Goal: Transaction & Acquisition: Purchase product/service

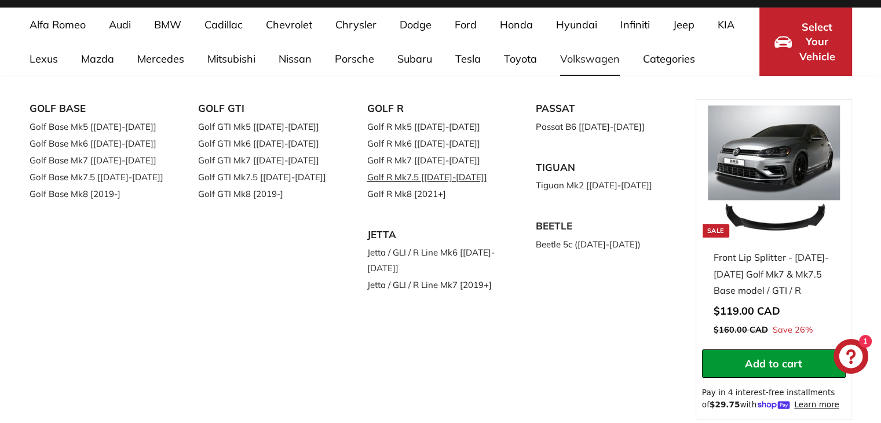
click at [402, 176] on link "Golf R Mk7.5 [[DATE]-[DATE]]" at bounding box center [435, 177] width 137 height 17
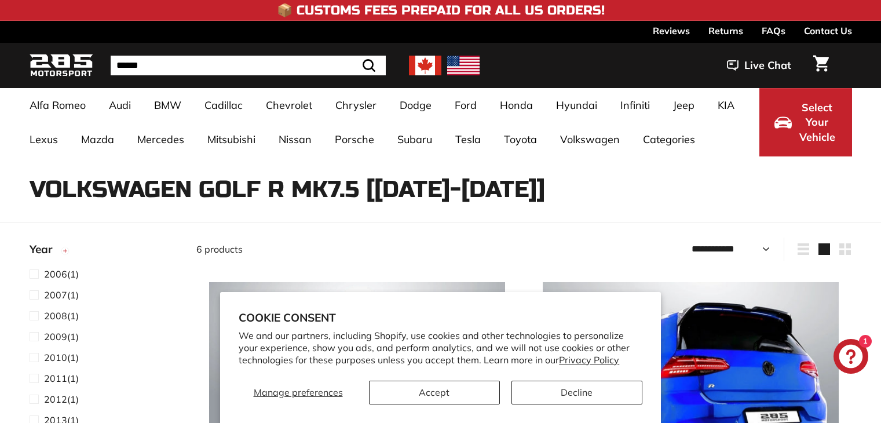
select select "**********"
click at [470, 400] on button "Accept" at bounding box center [434, 392] width 131 height 24
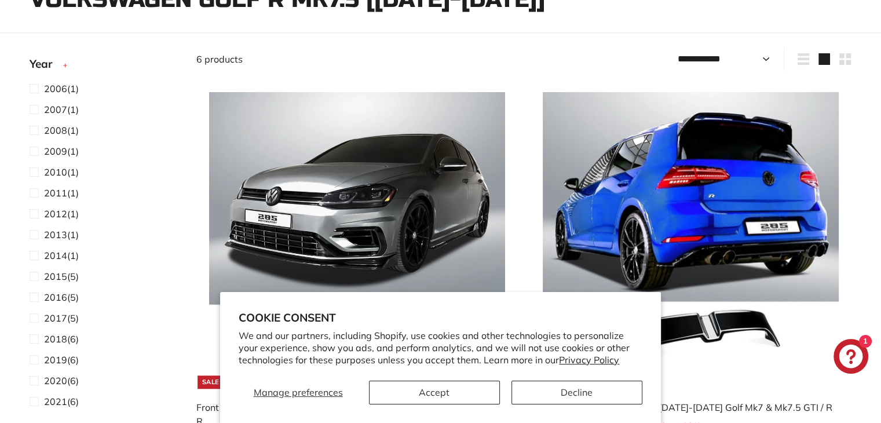
click at [470, 400] on button "Accept" at bounding box center [434, 392] width 131 height 24
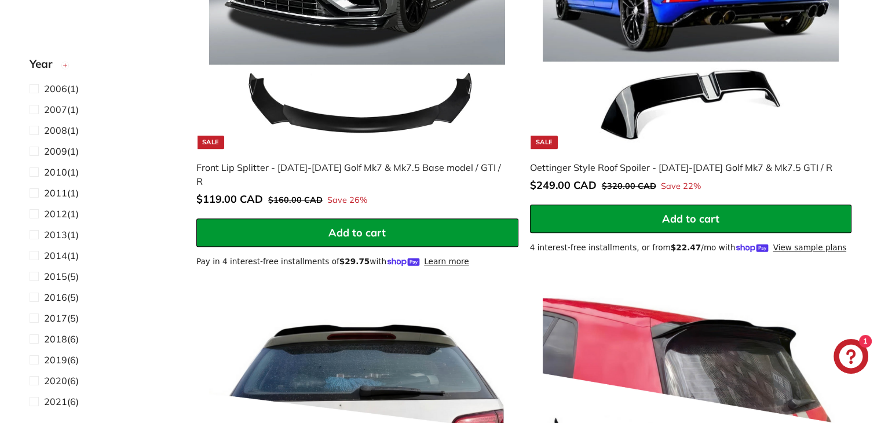
scroll to position [419, 0]
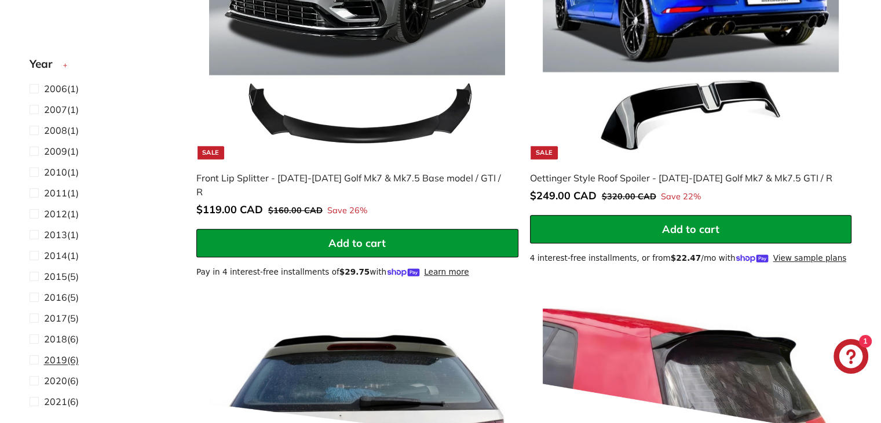
click at [53, 359] on span "2019" at bounding box center [55, 360] width 23 height 12
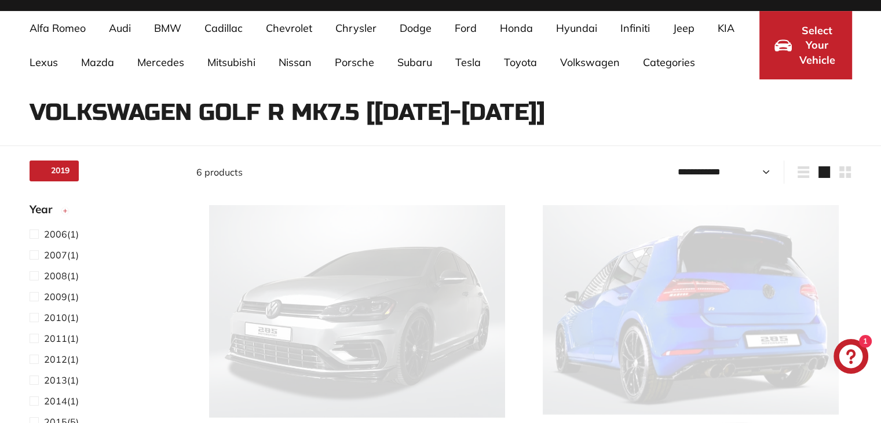
select select "**********"
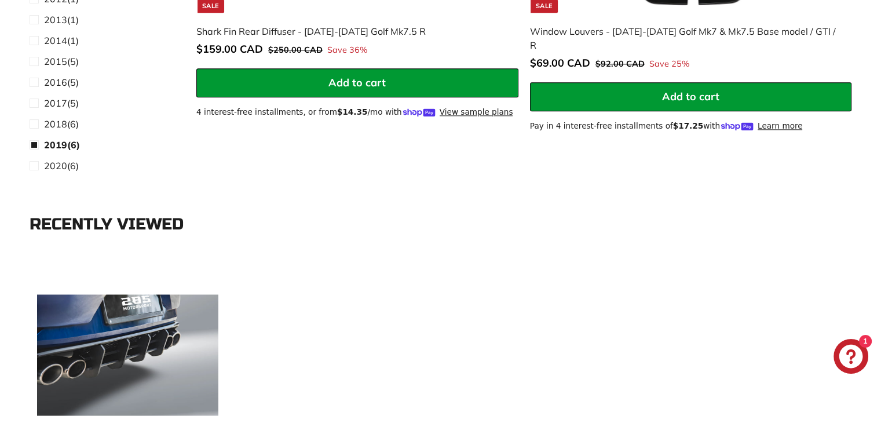
scroll to position [1513, 0]
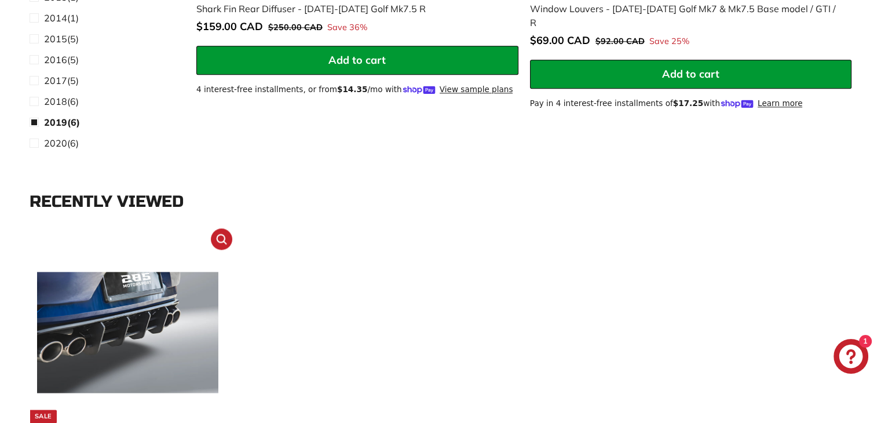
click at [76, 354] on img at bounding box center [127, 331] width 181 height 181
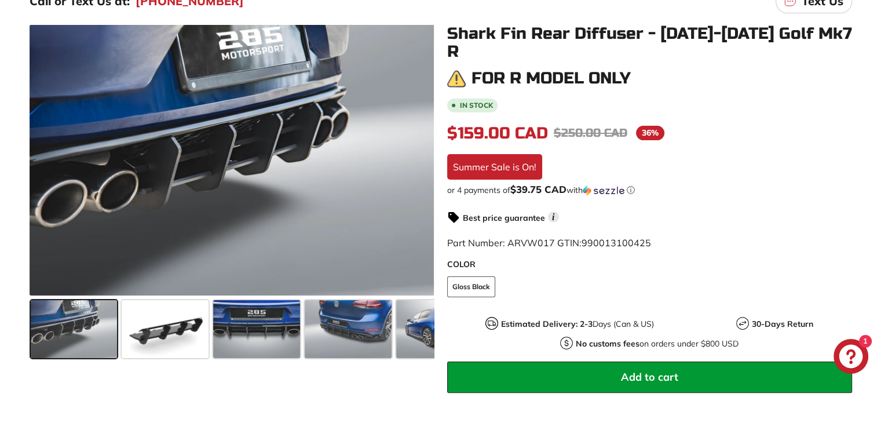
scroll to position [238, 0]
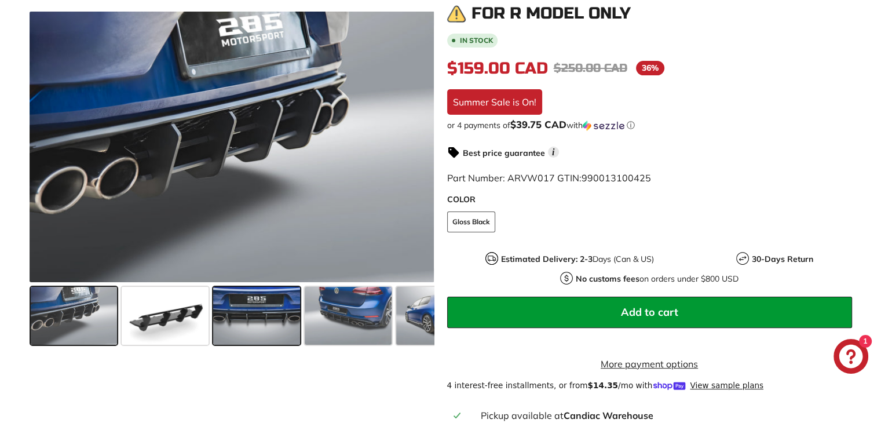
click at [246, 317] on span at bounding box center [256, 316] width 87 height 58
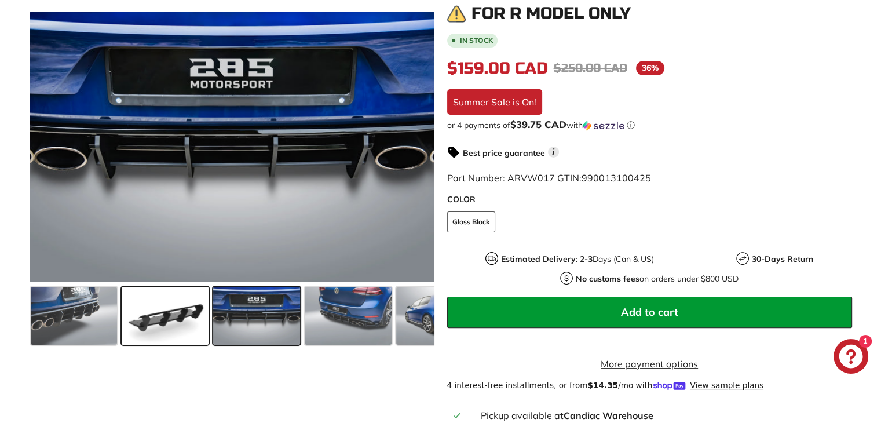
click at [155, 321] on span at bounding box center [165, 316] width 87 height 58
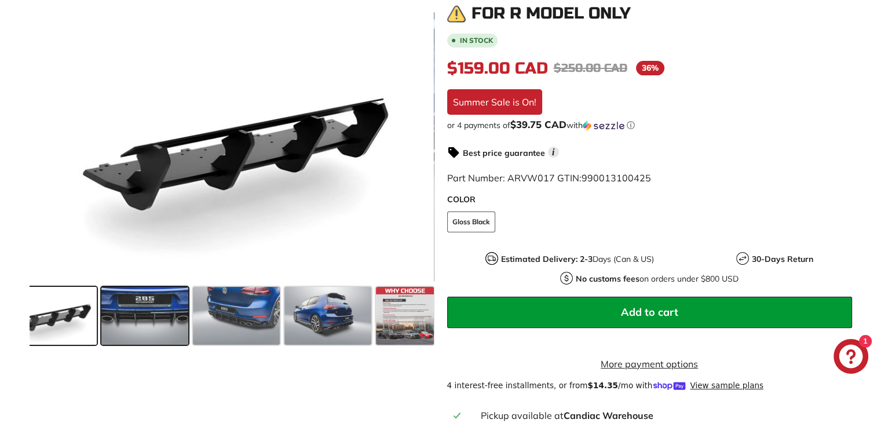
scroll to position [0, 113]
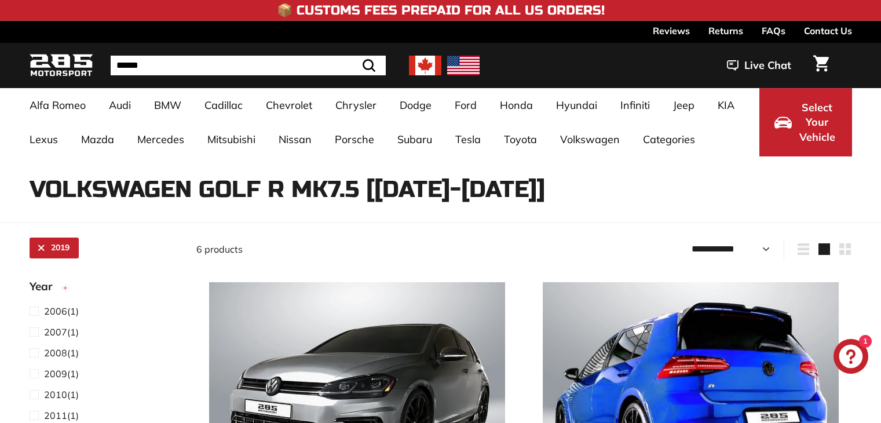
select select "**********"
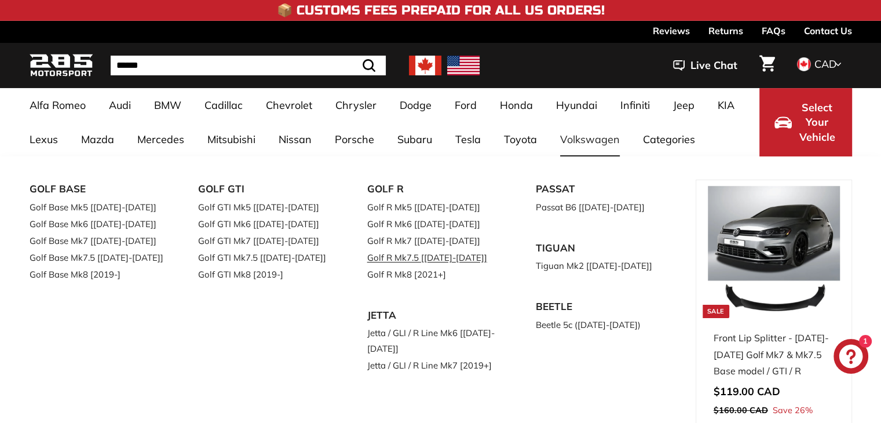
click at [419, 258] on link "Golf R Mk7.5 [[DATE]-[DATE]]" at bounding box center [435, 257] width 137 height 17
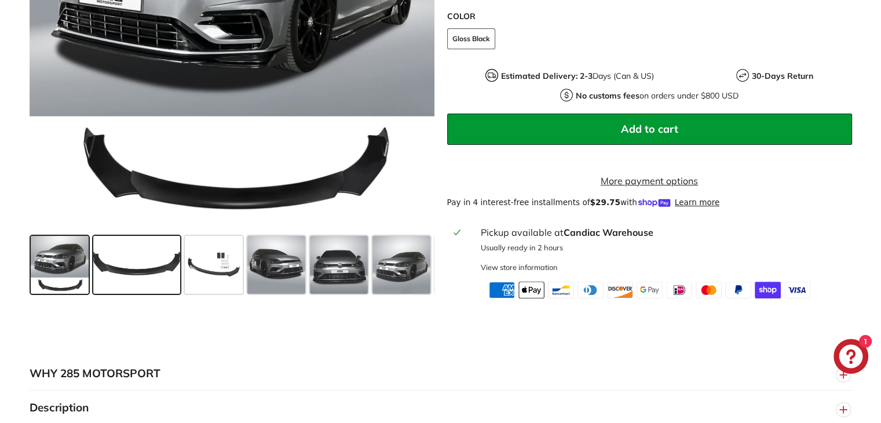
click at [134, 277] on span at bounding box center [136, 265] width 87 height 58
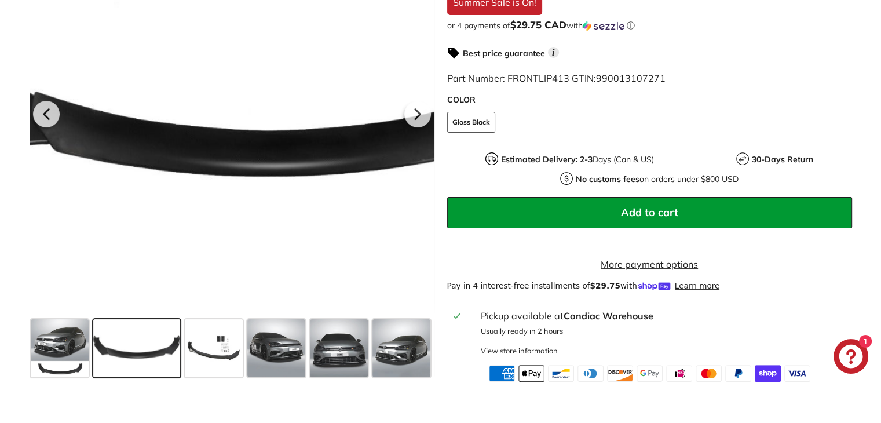
scroll to position [310, 0]
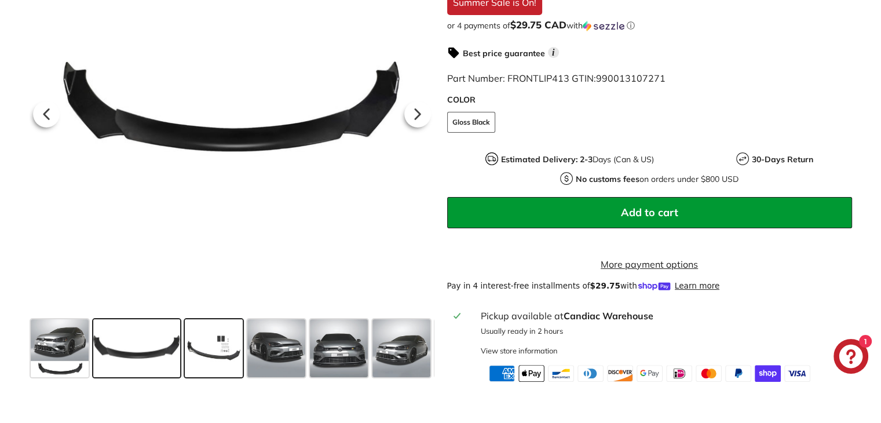
click at [197, 371] on span at bounding box center [214, 348] width 58 height 58
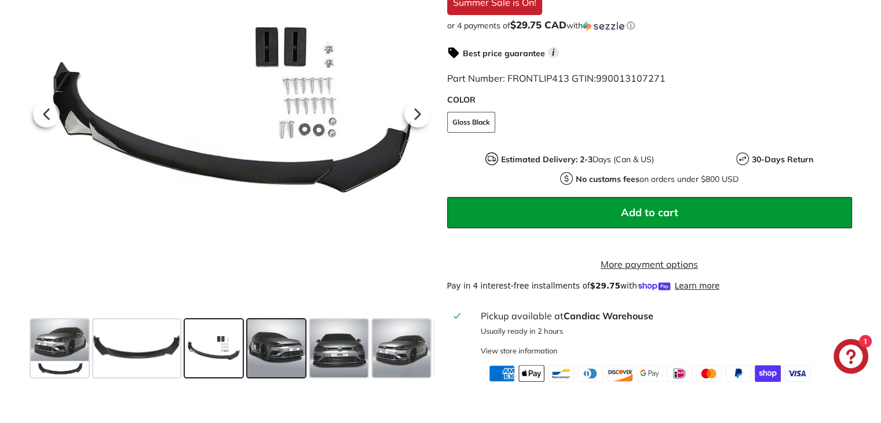
click at [264, 371] on span at bounding box center [276, 348] width 58 height 58
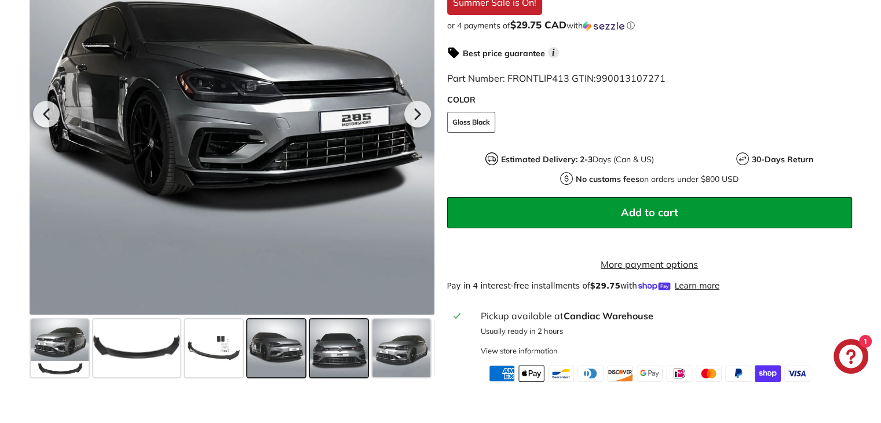
click at [349, 366] on span at bounding box center [339, 348] width 58 height 58
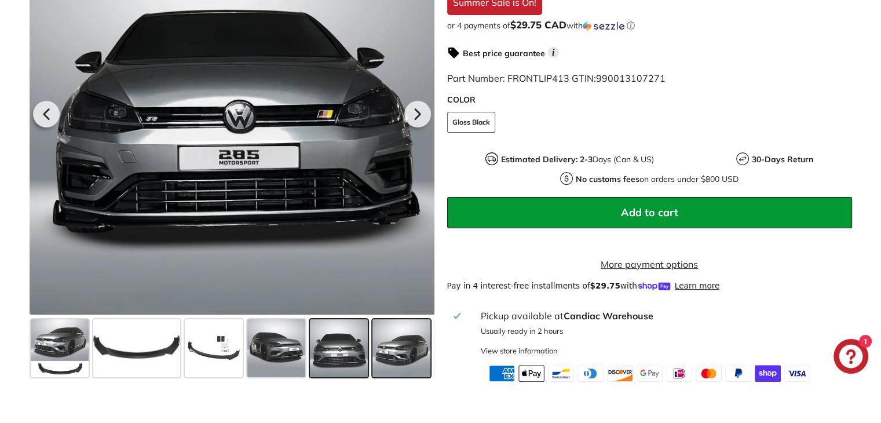
click at [389, 377] on span at bounding box center [401, 348] width 58 height 58
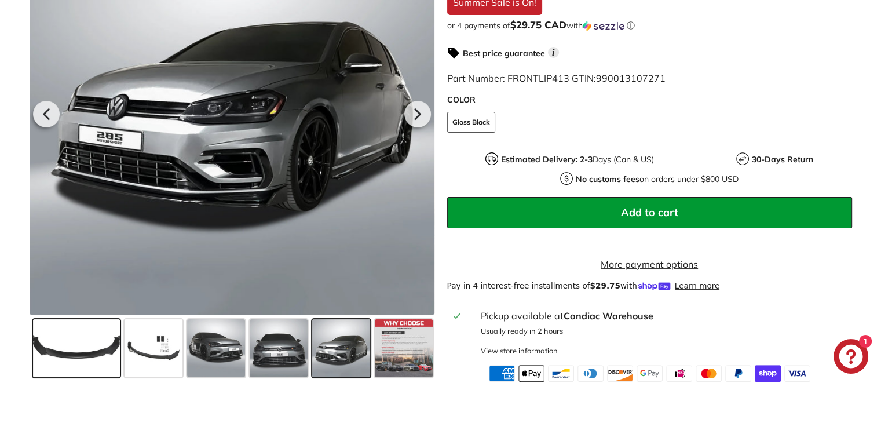
scroll to position [0, 0]
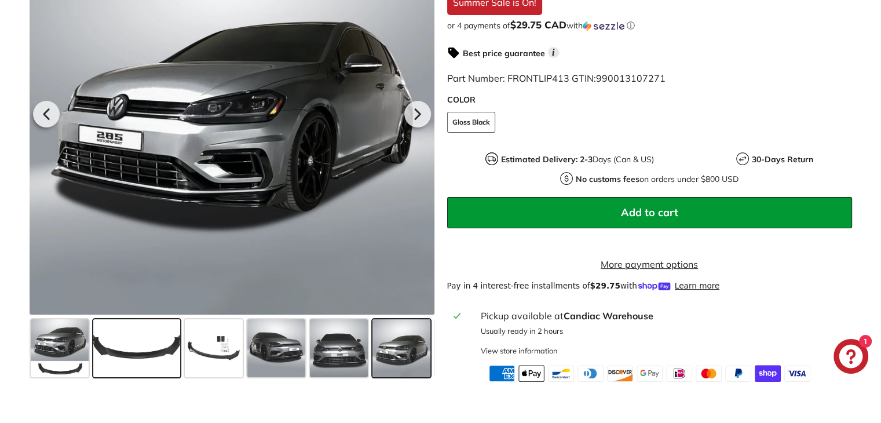
click at [116, 369] on span at bounding box center [136, 348] width 87 height 58
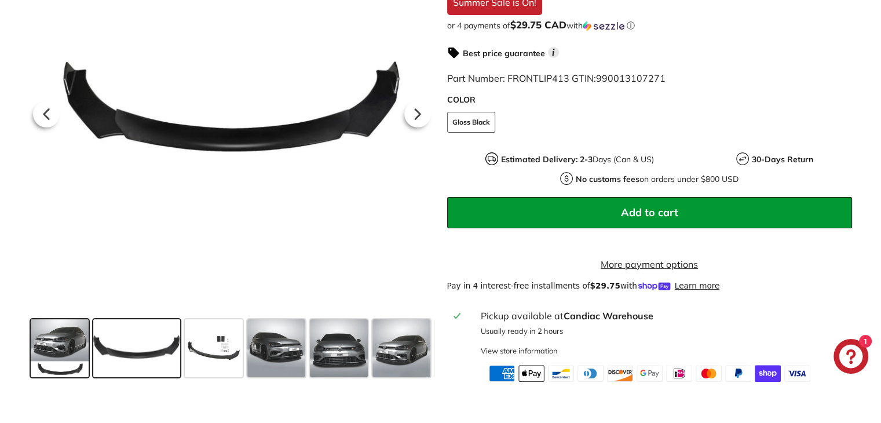
click at [48, 373] on span at bounding box center [60, 348] width 58 height 58
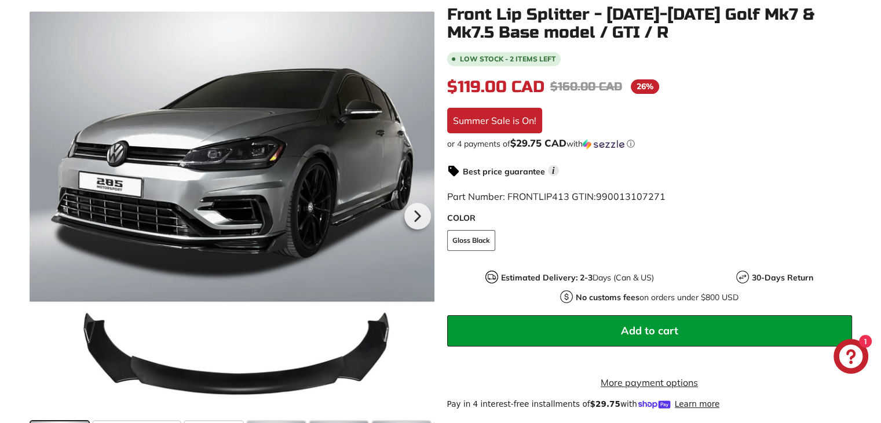
scroll to position [192, 0]
